Goal: Task Accomplishment & Management: Use online tool/utility

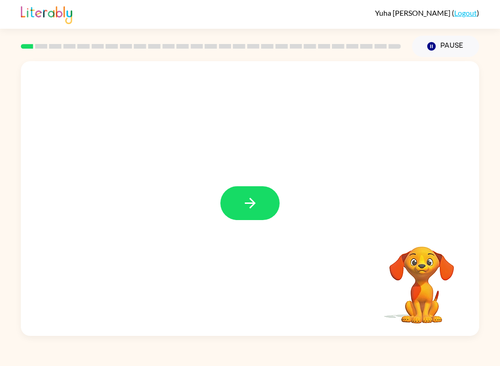
click at [260, 182] on div at bounding box center [250, 198] width 458 height 275
click at [278, 200] on button "button" at bounding box center [249, 203] width 59 height 34
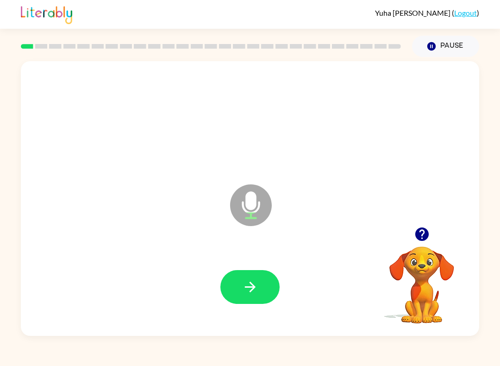
click at [431, 48] on icon "button" at bounding box center [431, 46] width 8 height 8
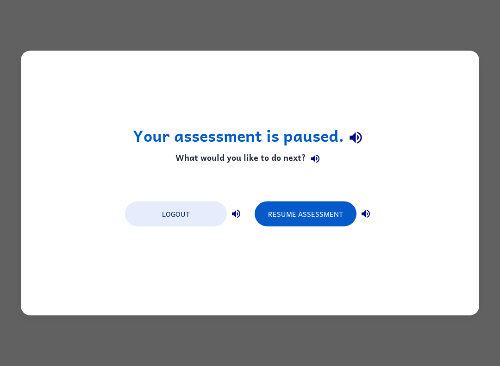
click at [303, 217] on button "Resume Assessment" at bounding box center [306, 213] width 102 height 25
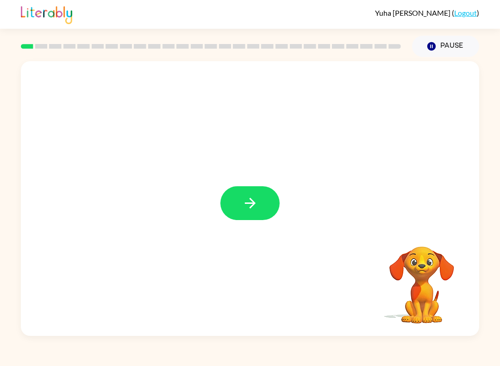
click at [233, 211] on button "button" at bounding box center [249, 203] width 59 height 34
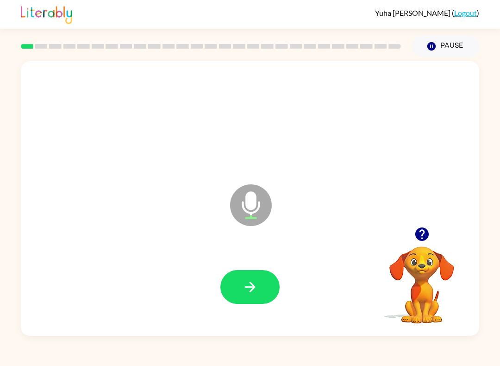
click at [258, 287] on button "button" at bounding box center [249, 287] width 59 height 34
click at [230, 285] on button "button" at bounding box center [249, 287] width 59 height 34
click at [262, 293] on button "button" at bounding box center [249, 287] width 59 height 34
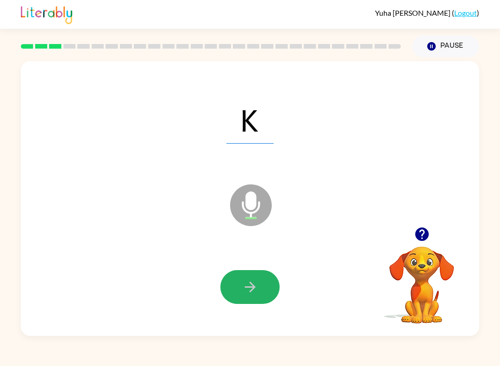
click at [256, 292] on icon "button" at bounding box center [250, 287] width 16 height 16
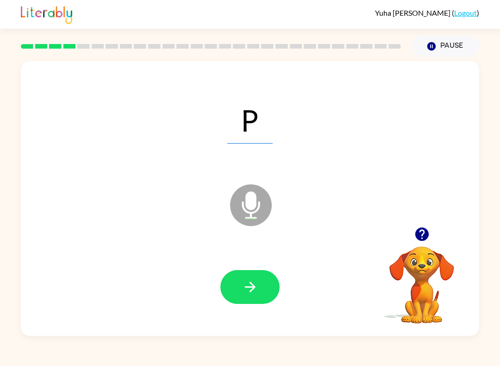
click at [254, 289] on icon "button" at bounding box center [249, 286] width 11 height 11
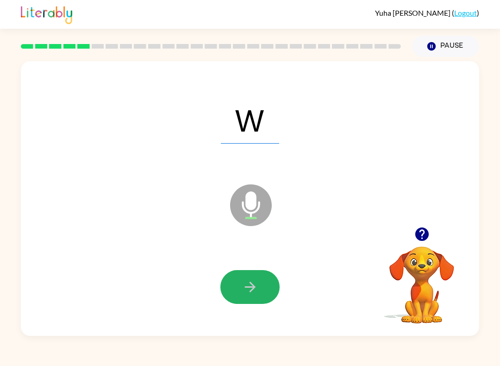
click at [251, 285] on icon "button" at bounding box center [250, 287] width 16 height 16
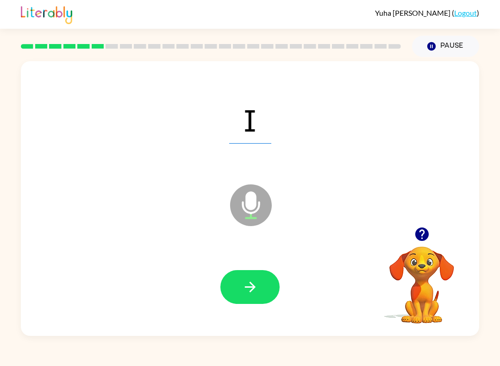
click at [249, 286] on icon "button" at bounding box center [250, 287] width 16 height 16
click at [241, 288] on button "button" at bounding box center [249, 287] width 59 height 34
click at [260, 286] on button "button" at bounding box center [249, 287] width 59 height 34
click at [235, 289] on button "button" at bounding box center [249, 287] width 59 height 34
click at [240, 294] on button "button" at bounding box center [249, 287] width 59 height 34
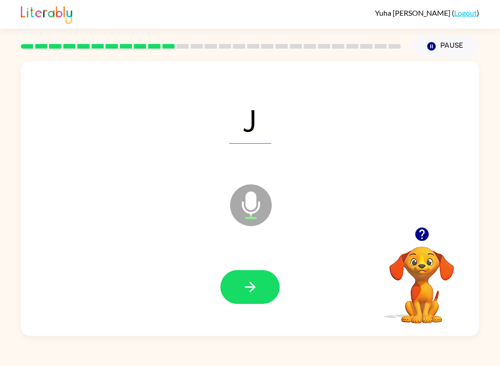
click at [249, 277] on button "button" at bounding box center [249, 287] width 59 height 34
click at [239, 295] on button "button" at bounding box center [249, 287] width 59 height 34
click at [236, 285] on button "button" at bounding box center [249, 287] width 59 height 34
click at [266, 290] on button "button" at bounding box center [249, 287] width 59 height 34
click at [260, 282] on button "button" at bounding box center [249, 287] width 59 height 34
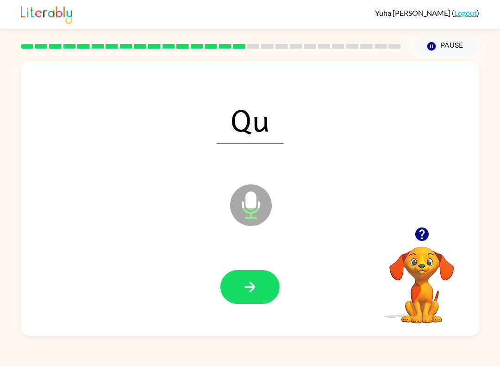
click at [256, 299] on button "button" at bounding box center [249, 287] width 59 height 34
click at [265, 286] on button "button" at bounding box center [249, 287] width 59 height 34
click at [269, 282] on button "button" at bounding box center [249, 287] width 59 height 34
click at [238, 303] on button "button" at bounding box center [249, 287] width 59 height 34
click at [253, 288] on icon "button" at bounding box center [249, 286] width 11 height 11
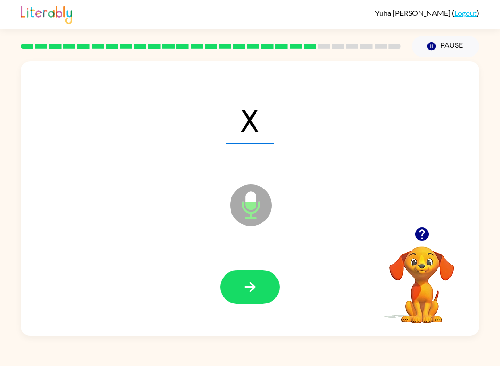
click at [249, 277] on button "button" at bounding box center [249, 287] width 59 height 34
click at [248, 283] on icon "button" at bounding box center [250, 287] width 16 height 16
click at [252, 274] on button "button" at bounding box center [249, 287] width 59 height 34
click at [271, 277] on button "button" at bounding box center [249, 287] width 59 height 34
click at [248, 278] on button "button" at bounding box center [249, 287] width 59 height 34
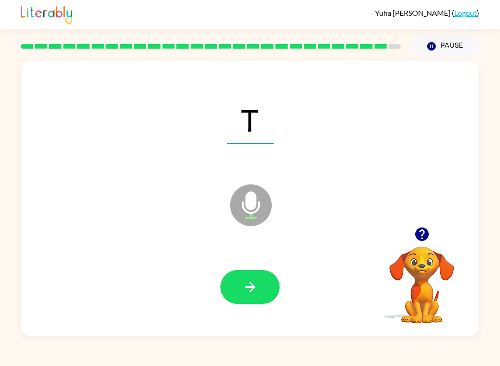
click at [250, 275] on button "button" at bounding box center [249, 287] width 59 height 34
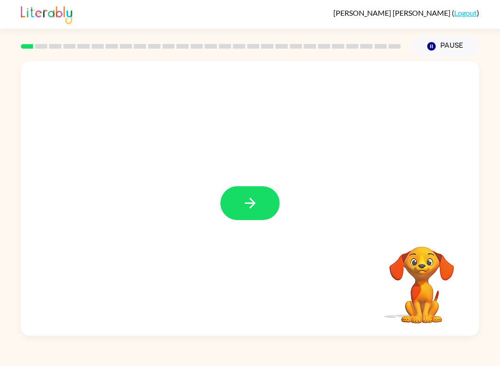
click at [253, 205] on icon "button" at bounding box center [249, 203] width 11 height 11
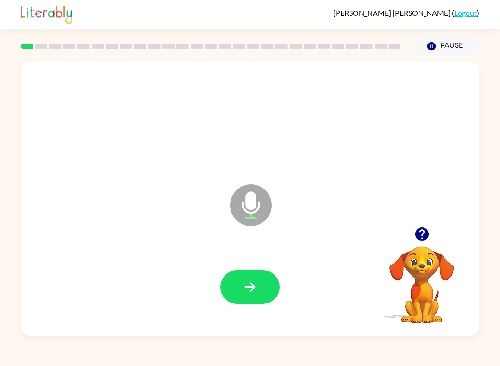
click at [254, 290] on icon "button" at bounding box center [250, 287] width 16 height 16
click at [234, 277] on button "button" at bounding box center [249, 287] width 59 height 34
click at [260, 294] on button "button" at bounding box center [249, 287] width 59 height 34
click at [244, 303] on button "button" at bounding box center [249, 287] width 59 height 34
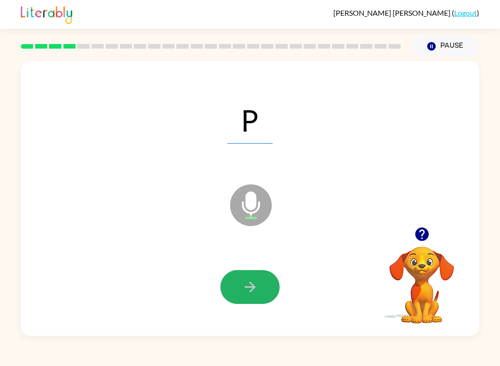
click at [252, 287] on icon "button" at bounding box center [249, 286] width 11 height 11
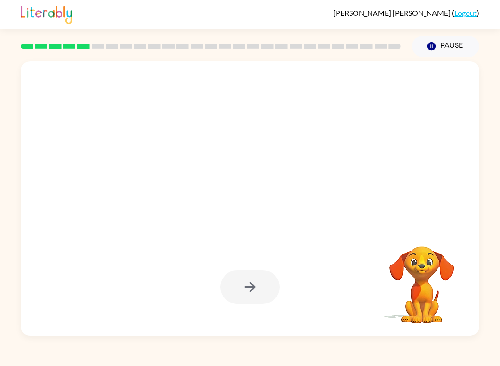
click at [436, 42] on icon "Pause" at bounding box center [431, 46] width 10 height 10
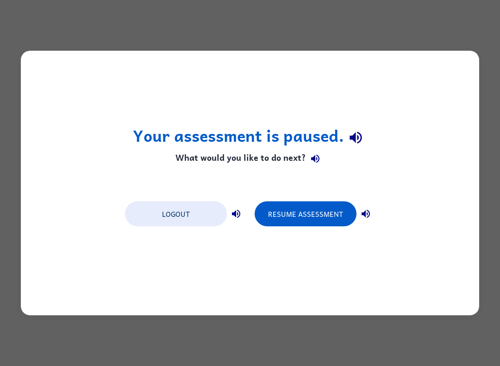
click at [281, 216] on button "Resume Assessment" at bounding box center [306, 213] width 102 height 25
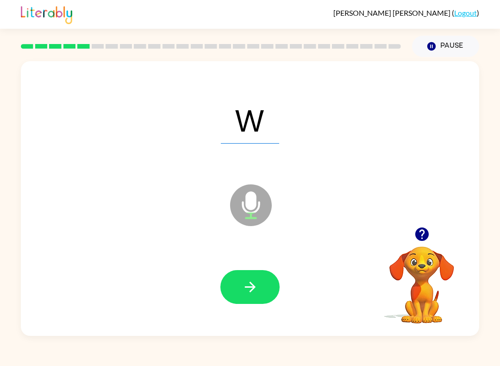
click at [264, 300] on button "button" at bounding box center [249, 287] width 59 height 34
click at [247, 300] on button "button" at bounding box center [249, 287] width 59 height 34
click at [257, 282] on icon "button" at bounding box center [250, 287] width 16 height 16
click at [260, 295] on button "button" at bounding box center [249, 287] width 59 height 34
click at [264, 287] on button "button" at bounding box center [249, 287] width 59 height 34
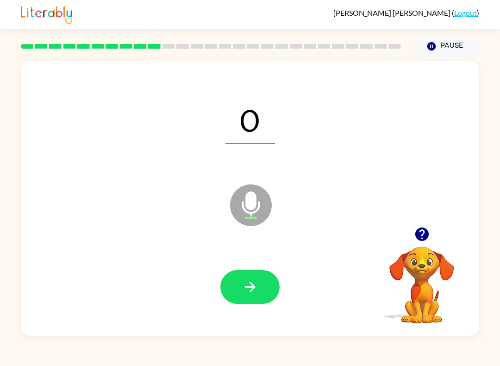
click at [261, 295] on button "button" at bounding box center [249, 287] width 59 height 34
click at [237, 281] on button "button" at bounding box center [249, 287] width 59 height 34
click at [249, 290] on icon "button" at bounding box center [250, 287] width 16 height 16
click at [255, 283] on icon "button" at bounding box center [250, 287] width 16 height 16
click at [255, 292] on icon "button" at bounding box center [250, 287] width 16 height 16
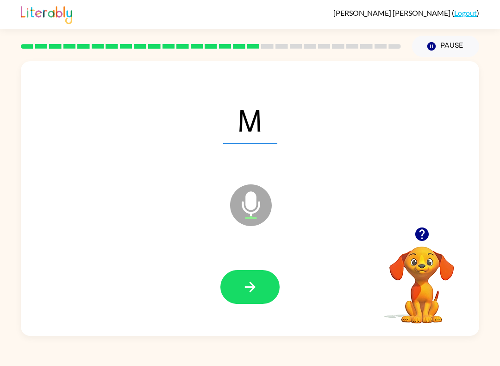
click at [254, 298] on button "button" at bounding box center [249, 287] width 59 height 34
click at [254, 288] on icon "button" at bounding box center [249, 286] width 11 height 11
click at [261, 298] on button "button" at bounding box center [249, 287] width 59 height 34
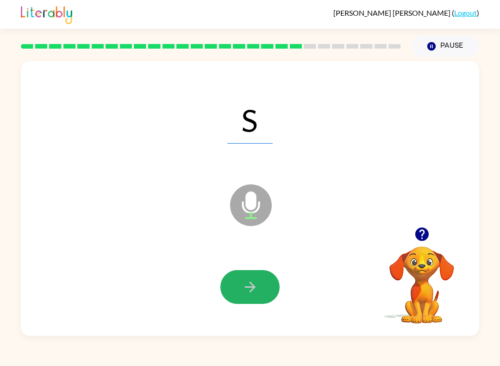
click at [265, 302] on button "button" at bounding box center [249, 287] width 59 height 34
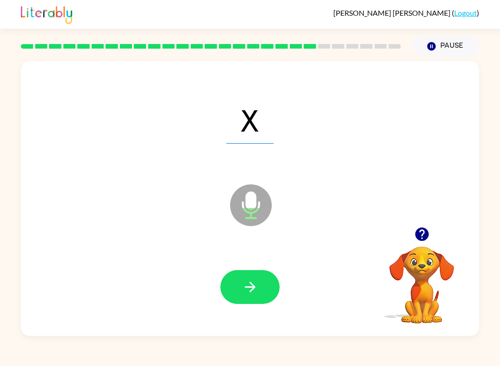
click at [254, 285] on icon "button" at bounding box center [250, 287] width 16 height 16
click at [255, 288] on icon "button" at bounding box center [250, 287] width 16 height 16
click at [262, 292] on button "button" at bounding box center [249, 287] width 59 height 34
click at [244, 294] on icon "button" at bounding box center [250, 287] width 16 height 16
click at [255, 288] on icon "button" at bounding box center [250, 287] width 16 height 16
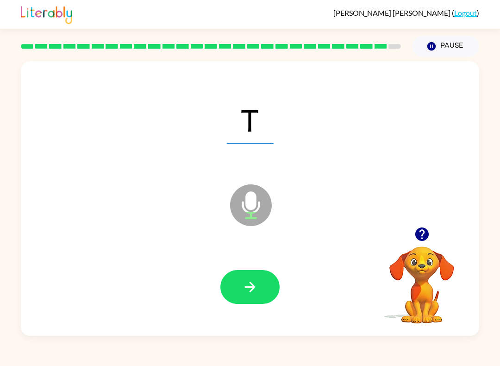
click at [261, 297] on button "button" at bounding box center [249, 287] width 59 height 34
